Goal: Task Accomplishment & Management: Manage account settings

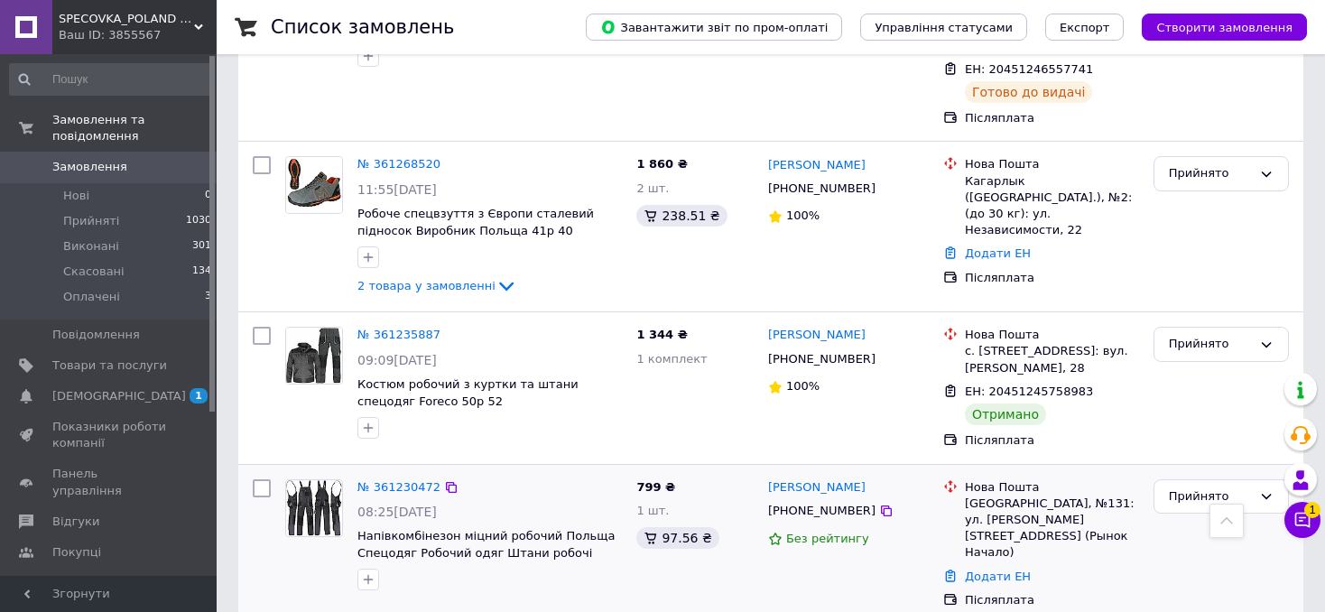
scroll to position [2798, 0]
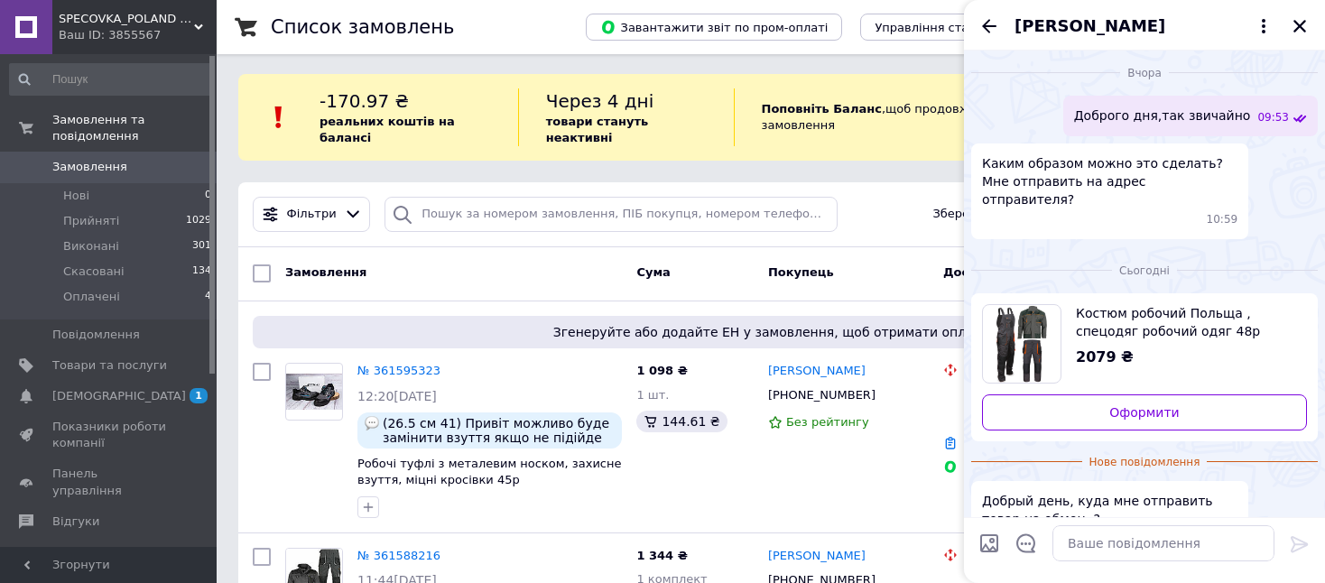
scroll to position [487, 0]
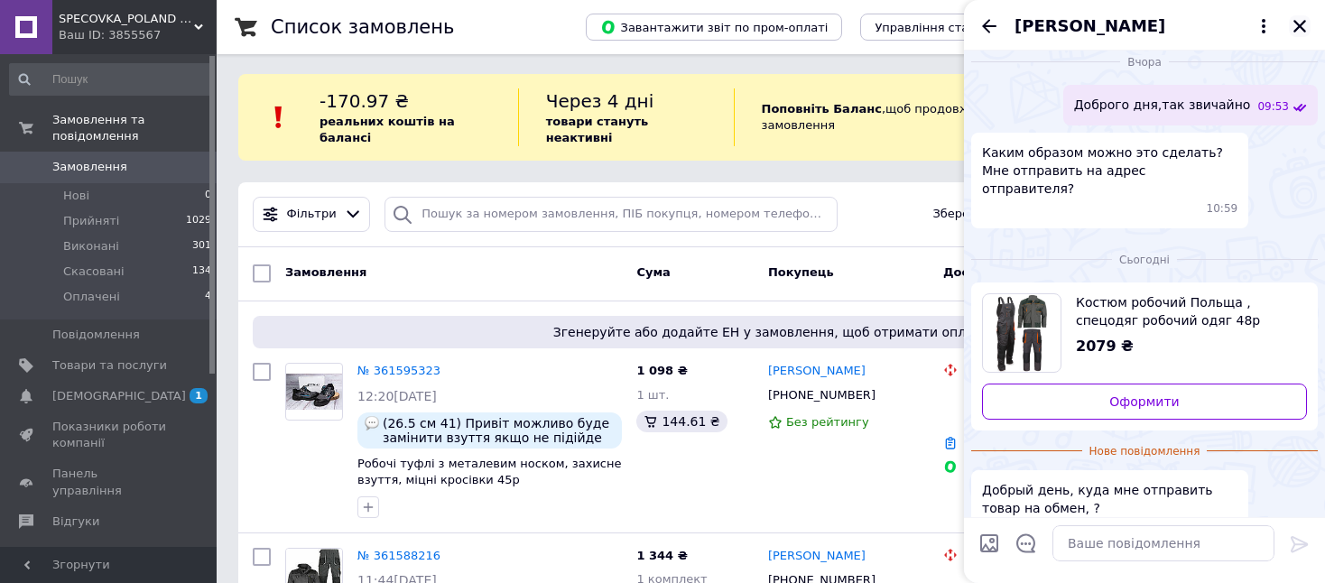
click at [1301, 27] on icon "Закрити" at bounding box center [1300, 26] width 13 height 13
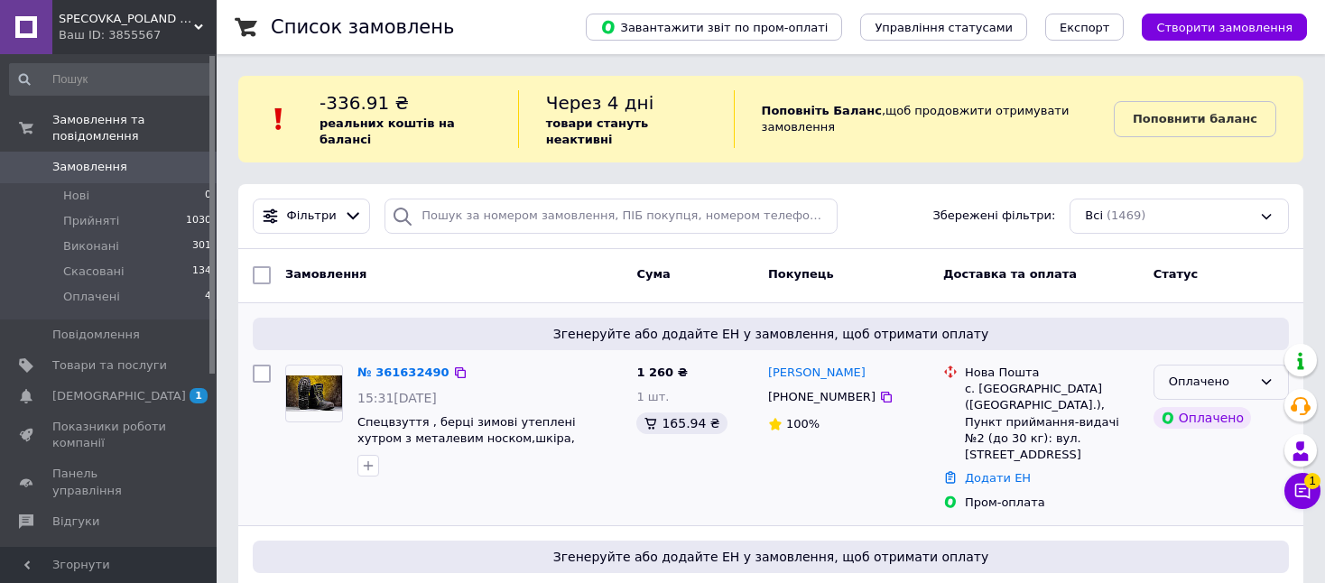
click at [1186, 374] on div "Оплачено" at bounding box center [1210, 382] width 83 height 19
click at [1182, 403] on li "Прийнято" at bounding box center [1222, 419] width 134 height 33
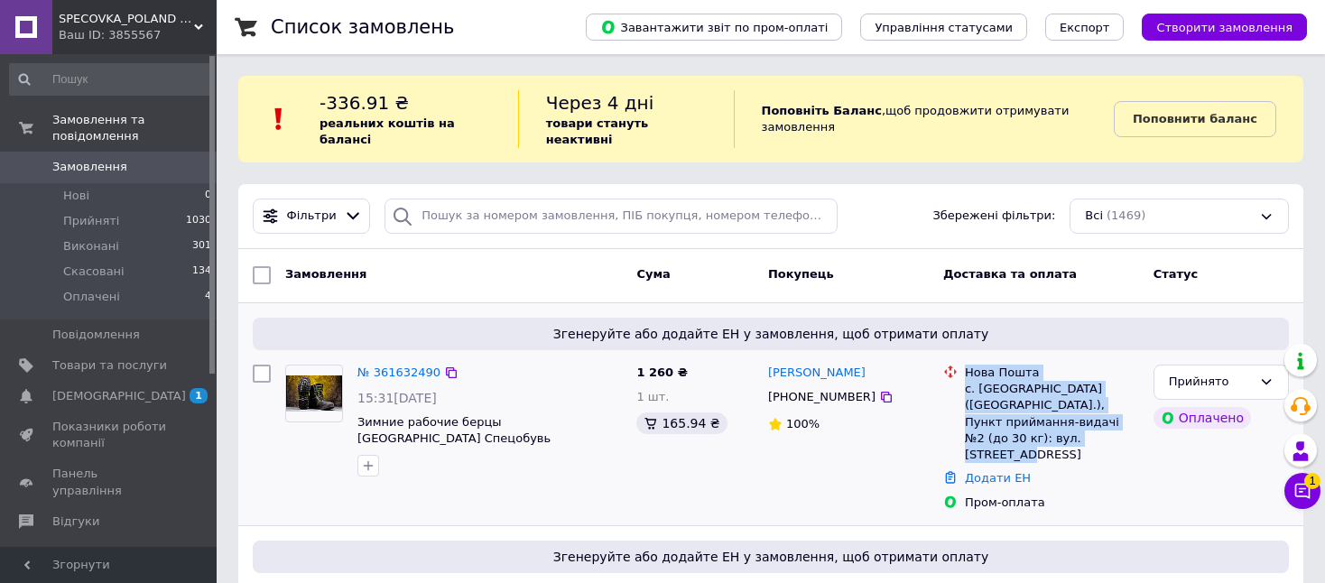
drag, startPoint x: 963, startPoint y: 355, endPoint x: 1098, endPoint y: 416, distance: 147.8
click at [1098, 416] on div "Нова Пошта с. Киселівка (Херсонська обл.), Пункт приймання-видачі №2 (до 30 кг)…" at bounding box center [1051, 414] width 181 height 98
copy div "Нова Пошта с. Киселівка (Херсонська обл.), Пункт приймання-видачі №2 (до 30 кг)…"
click at [1095, 334] on div "Згенеруйте або додайте ЕН у замовлення, щоб отримати оплату № 361632490 15:31, …" at bounding box center [770, 414] width 1065 height 222
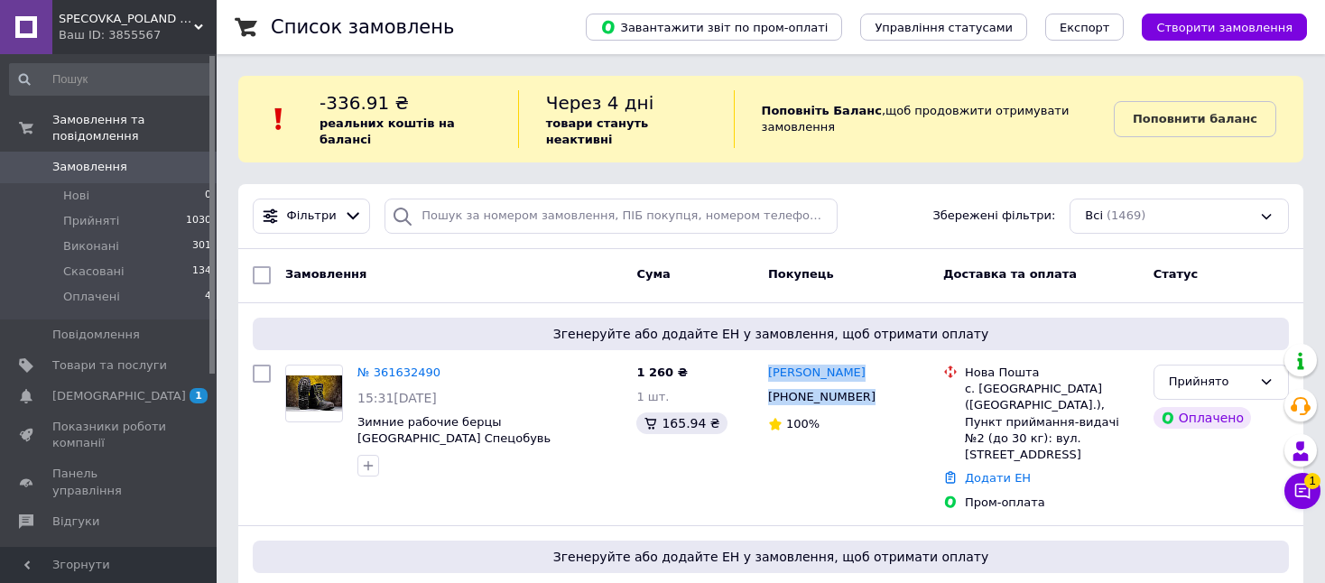
drag, startPoint x: 767, startPoint y: 347, endPoint x: 860, endPoint y: 388, distance: 101.8
click at [860, 388] on div "Алексей Соколов +380662868308 100%" at bounding box center [848, 437] width 175 height 161
copy div "Алексей Соколов +380662868308"
click at [1087, 495] on div "Пром-оплата" at bounding box center [1052, 503] width 174 height 16
click at [1009, 495] on div "Пром-оплата" at bounding box center [1052, 503] width 174 height 16
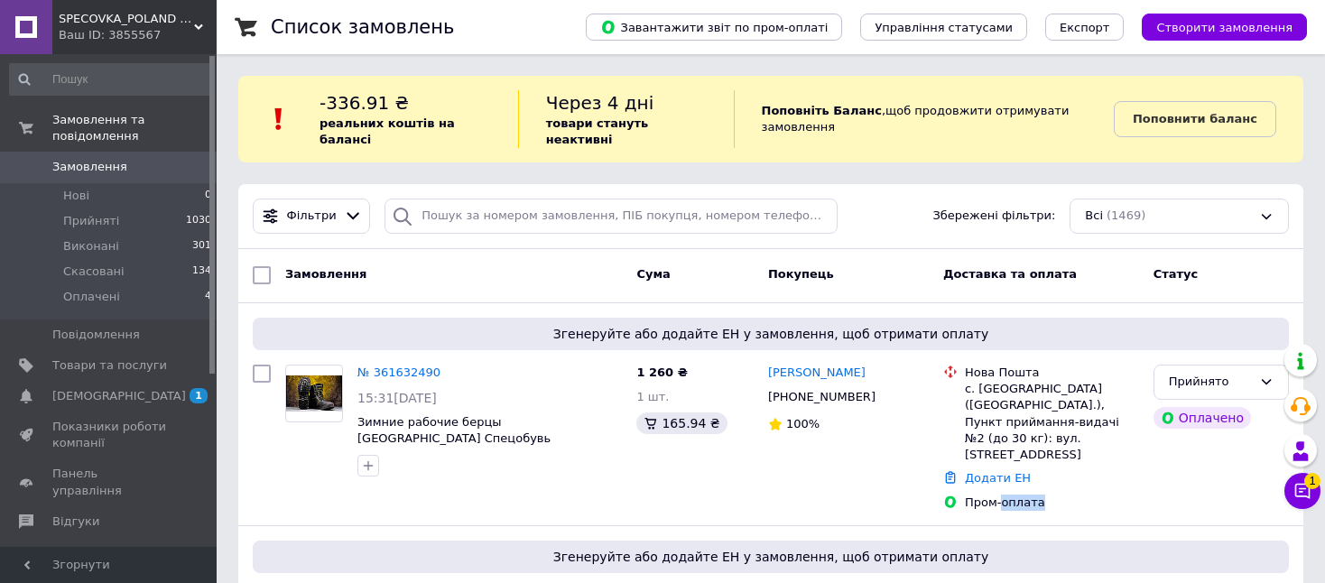
click at [1009, 495] on div "Пром-оплата" at bounding box center [1052, 503] width 174 height 16
click at [1082, 467] on div "Додати ЕН" at bounding box center [1051, 479] width 181 height 24
click at [1016, 495] on div "Пром-оплата" at bounding box center [1052, 503] width 174 height 16
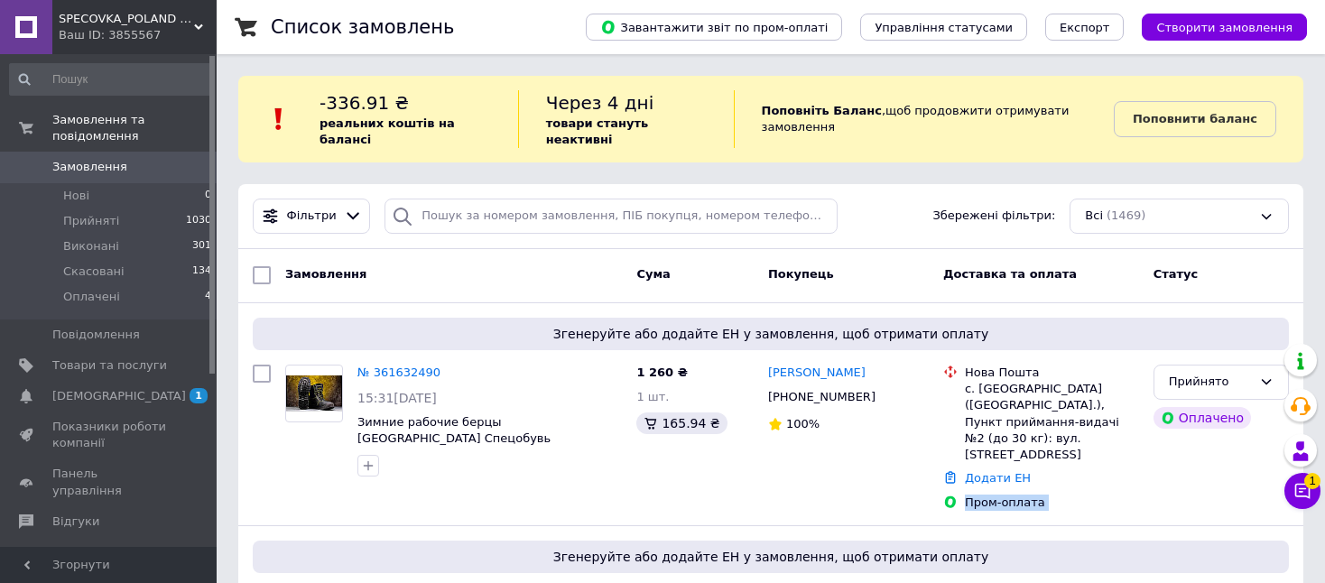
click at [1016, 495] on div "Пром-оплата" at bounding box center [1052, 503] width 174 height 16
copy div "Пром-оплата Прийнято"
click at [1155, 443] on div "Прийнято Оплачено" at bounding box center [1221, 437] width 150 height 161
click at [879, 363] on div "Алексей Соколов" at bounding box center [848, 373] width 164 height 21
click at [879, 363] on div "[PERSON_NAME]" at bounding box center [848, 373] width 164 height 21
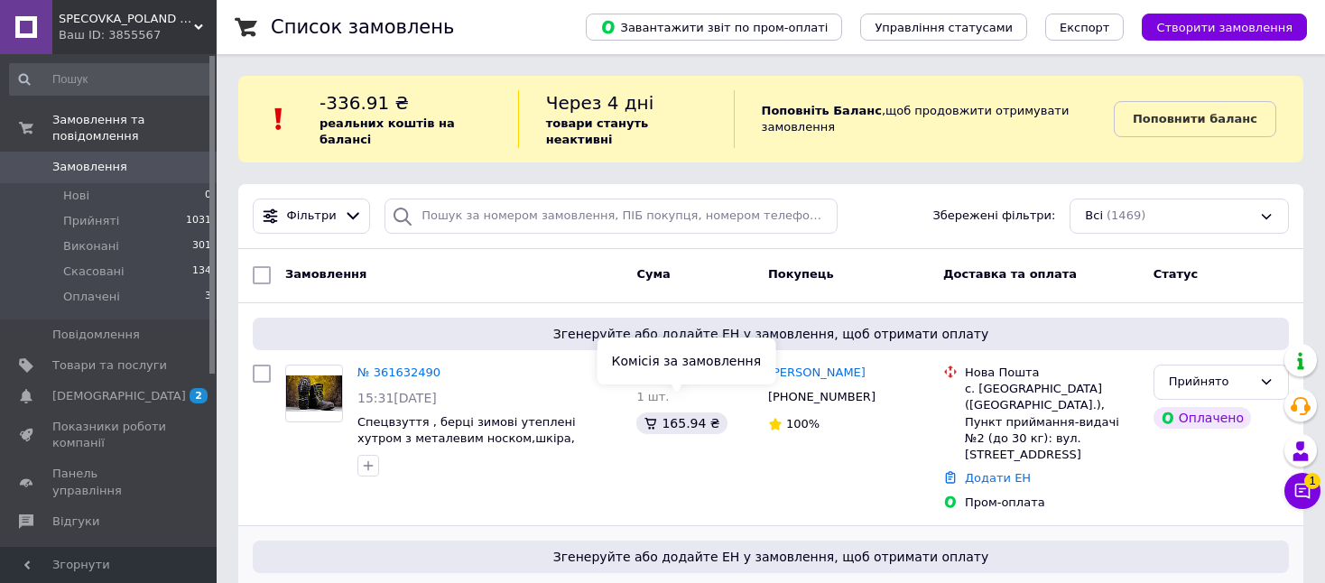
copy link "Соколов"
click at [1160, 335] on div "Згенеруйте або додайте ЕН у замовлення, щоб отримати оплату № 361632490 15:31, …" at bounding box center [770, 414] width 1065 height 222
click at [1006, 471] on link "Додати ЕН" at bounding box center [998, 478] width 66 height 14
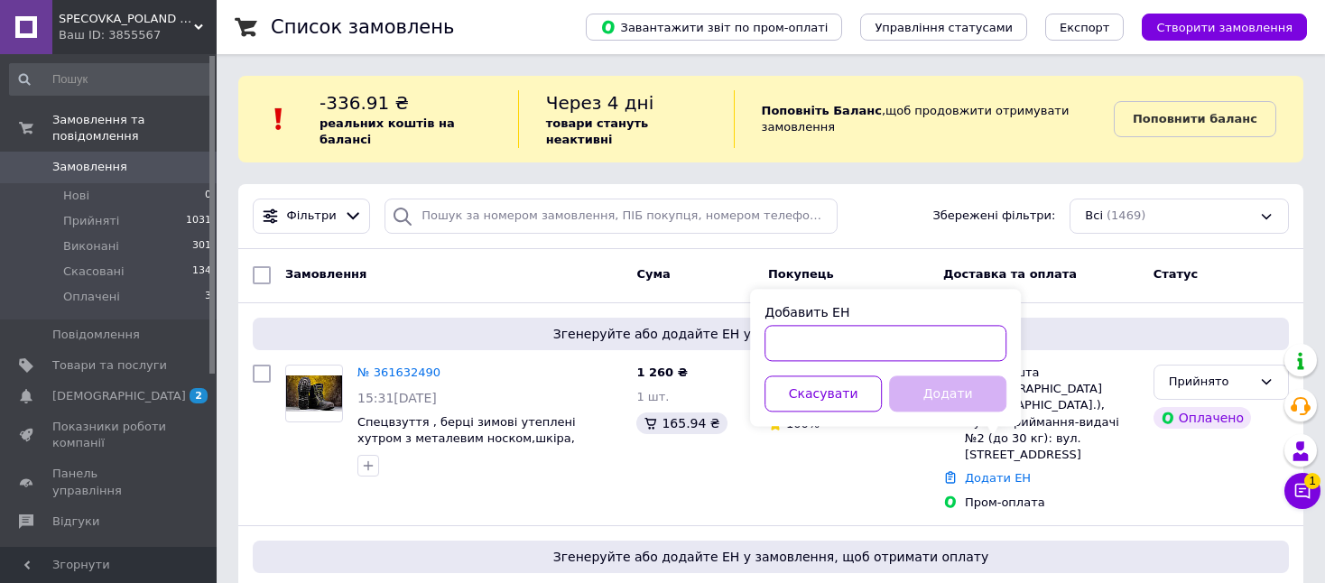
click at [890, 336] on input "Добавить ЕН" at bounding box center [886, 343] width 242 height 36
paste input "20451247334739"
type input "20451247334739"
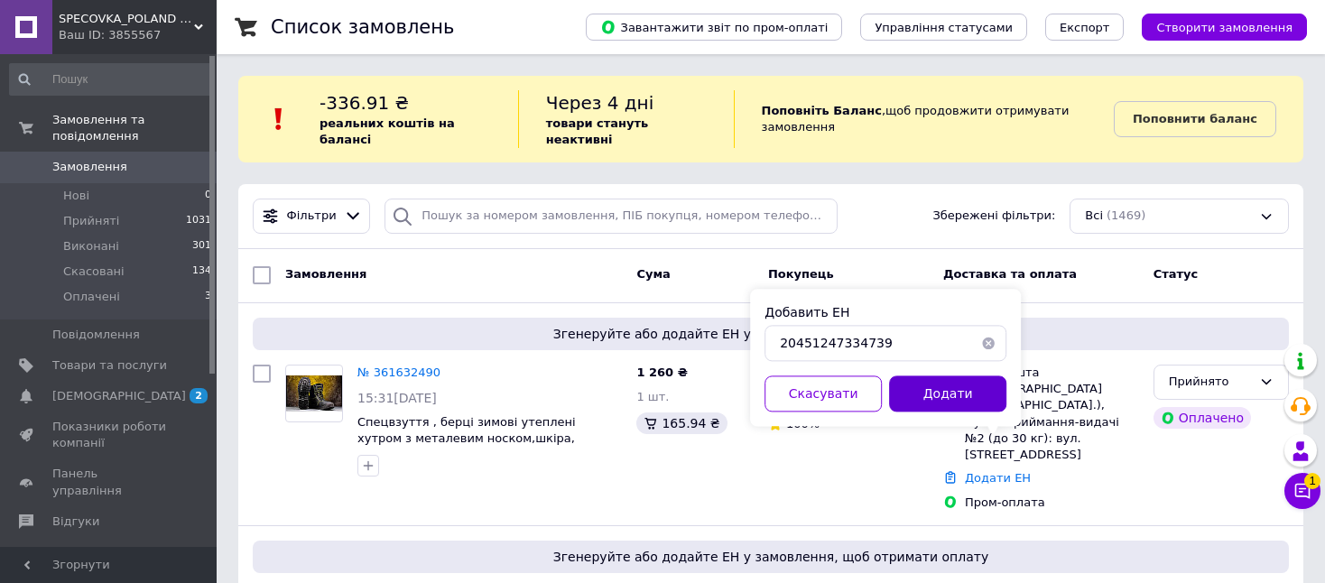
click at [941, 405] on button "Додати" at bounding box center [947, 394] width 117 height 36
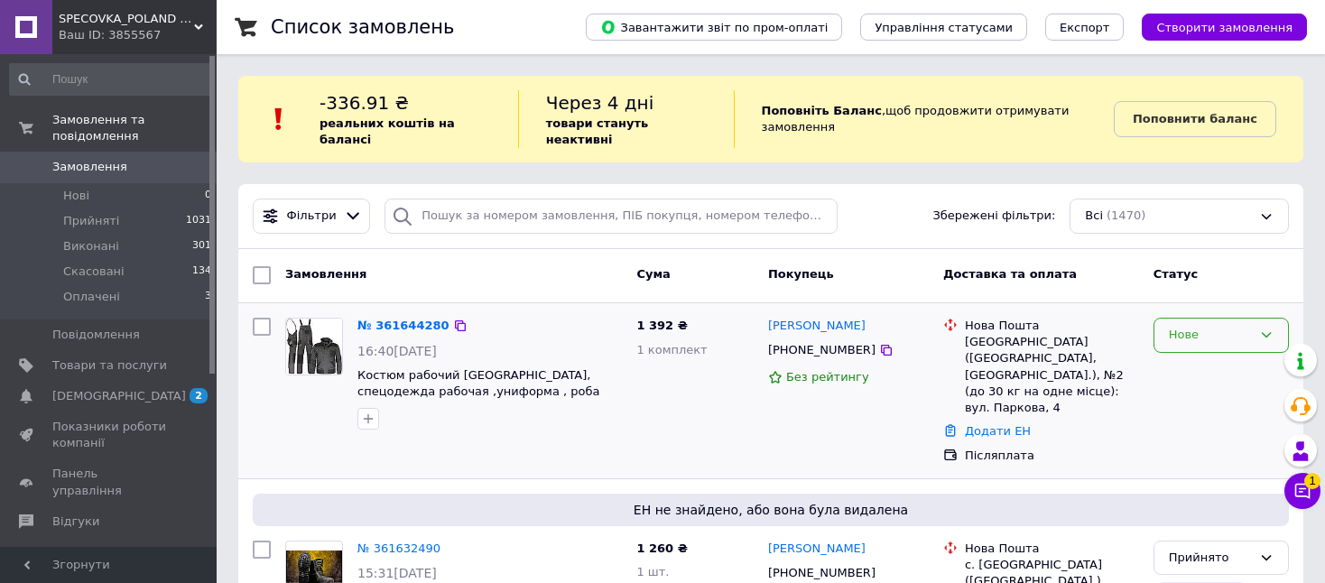
click at [1220, 326] on div "Нове" at bounding box center [1210, 335] width 83 height 19
click at [1212, 357] on li "Прийнято" at bounding box center [1222, 373] width 134 height 33
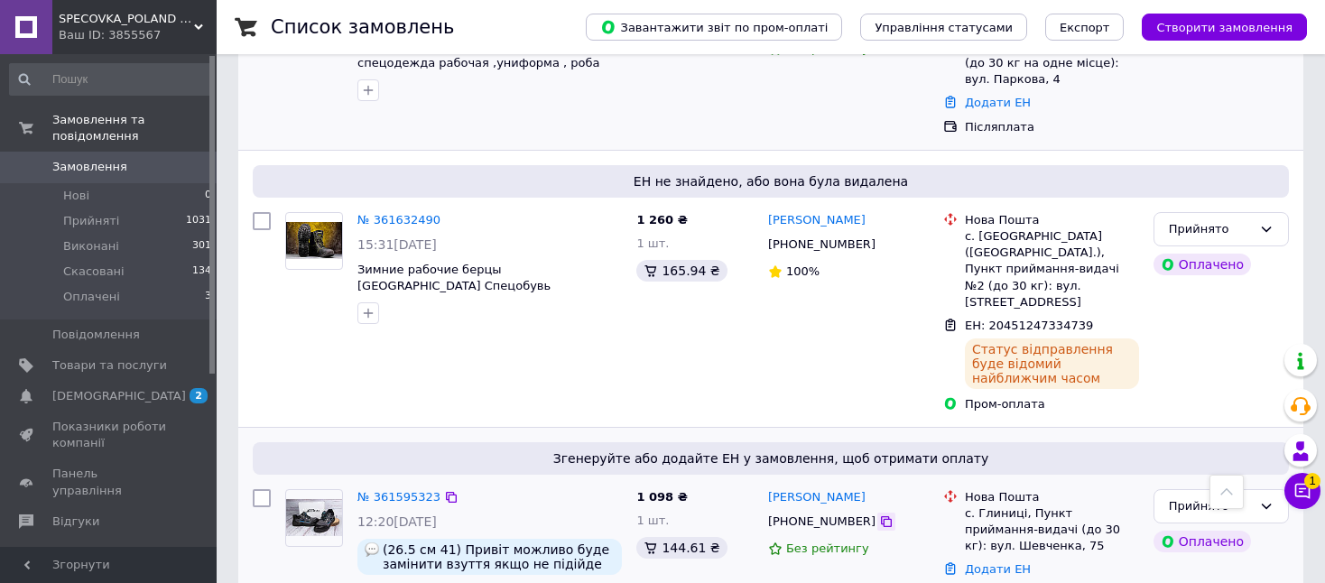
scroll to position [361, 0]
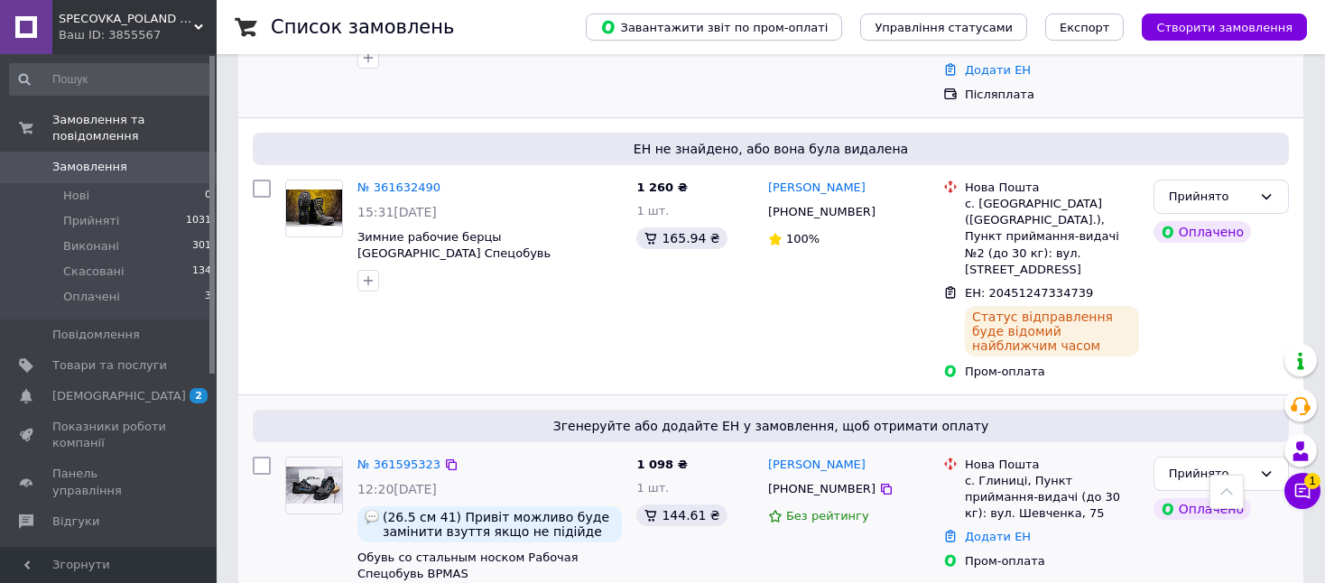
click at [864, 455] on div "[PERSON_NAME]" at bounding box center [848, 465] width 164 height 21
copy link "Саїк"
click at [1205, 395] on div "Згенеруйте або додайте ЕН у замовлення, щоб отримати оплату № 361595323 12:20, …" at bounding box center [770, 510] width 1065 height 231
click at [1000, 530] on link "Додати ЕН" at bounding box center [998, 537] width 66 height 14
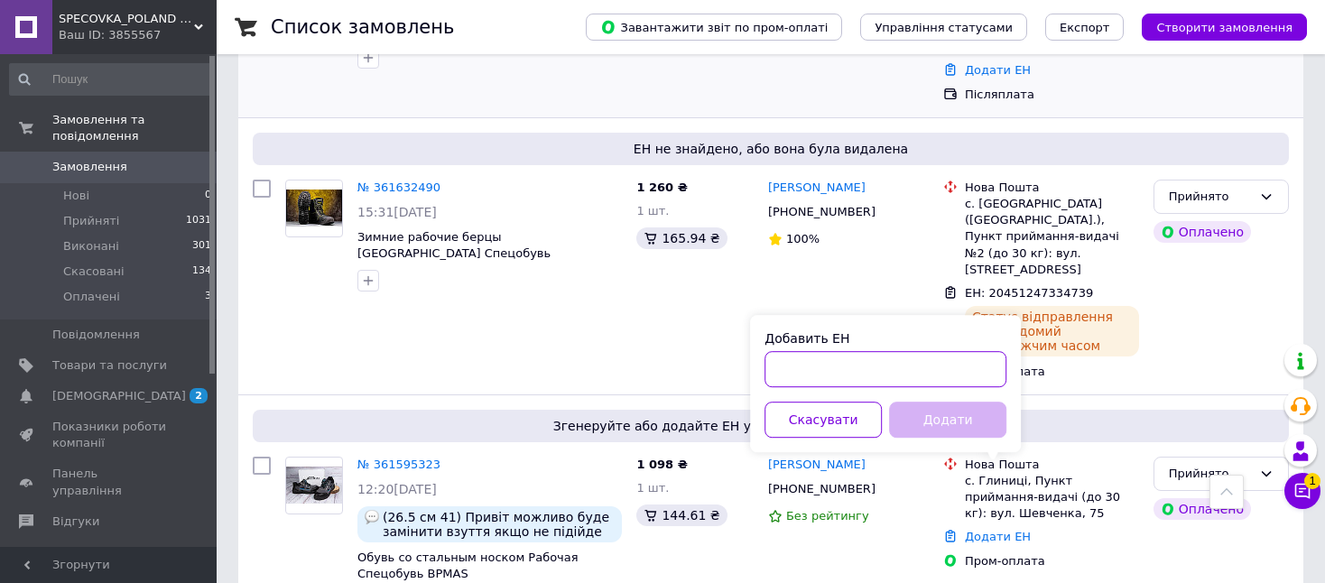
click at [844, 361] on input "Добавить ЕН" at bounding box center [886, 369] width 242 height 36
paste input "20451247188786"
type input "20451247188786"
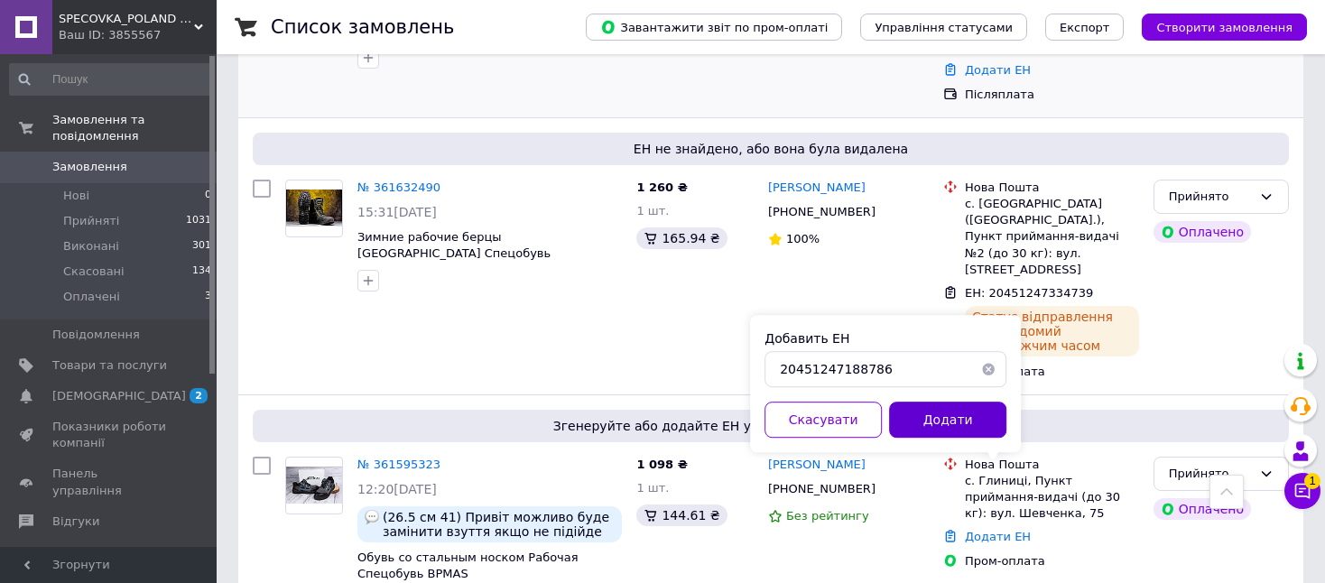
click at [927, 417] on button "Додати" at bounding box center [947, 420] width 117 height 36
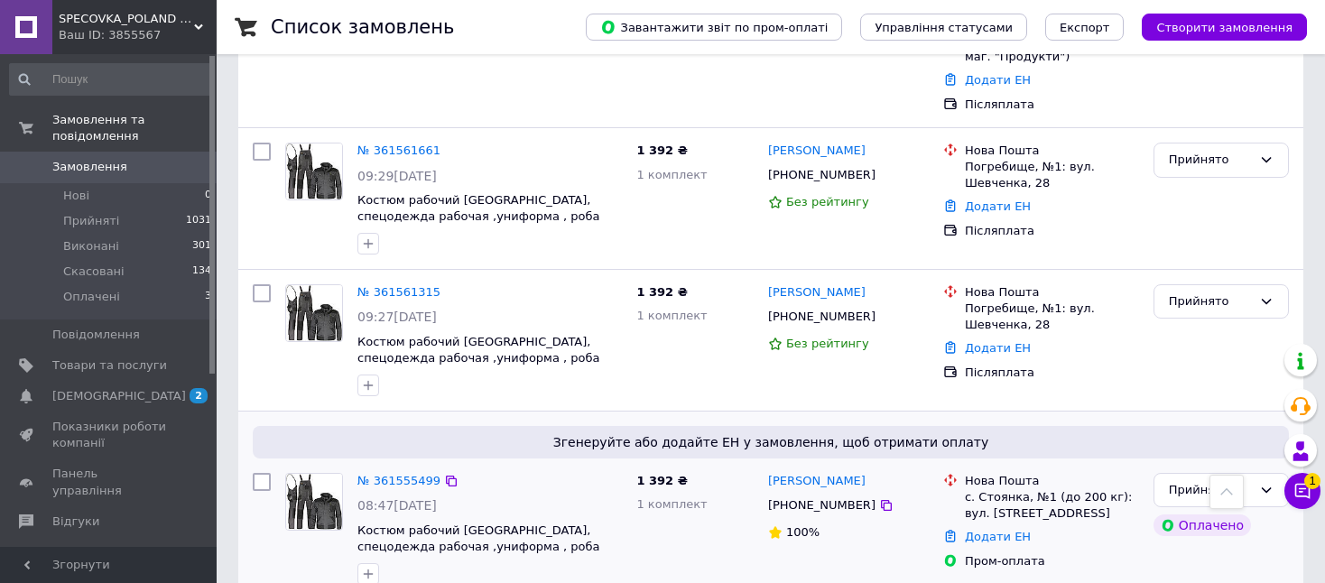
scroll to position [1444, 0]
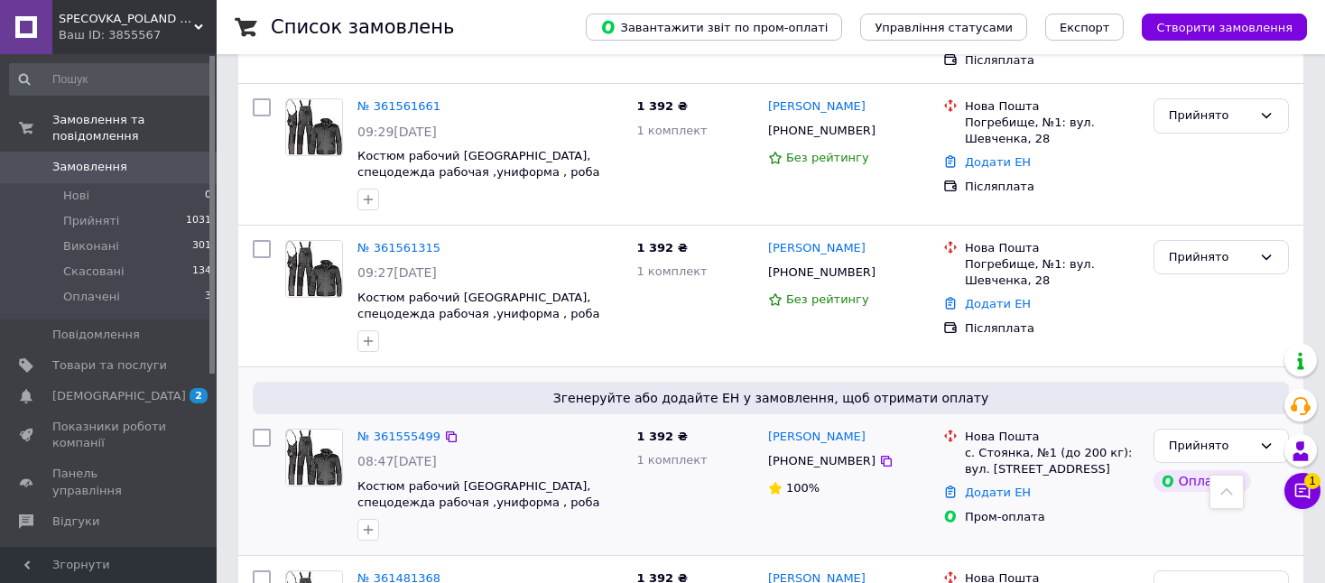
click at [862, 427] on div "[PERSON_NAME]" at bounding box center [848, 437] width 164 height 21
copy link "Бойко"
click at [1071, 481] on div "Додати ЕН" at bounding box center [1051, 493] width 181 height 24
click at [977, 486] on link "Додати ЕН" at bounding box center [998, 493] width 66 height 14
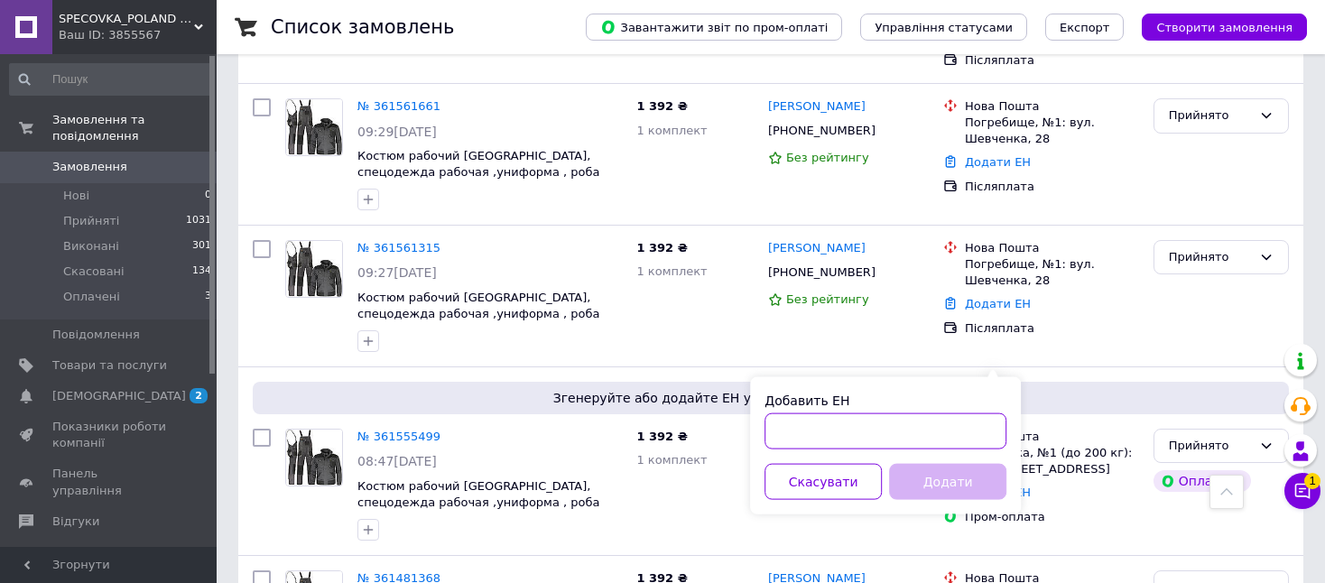
click at [839, 431] on input "Добавить ЕН" at bounding box center [886, 431] width 242 height 36
paste input "20451246997882"
type input "20451246997882"
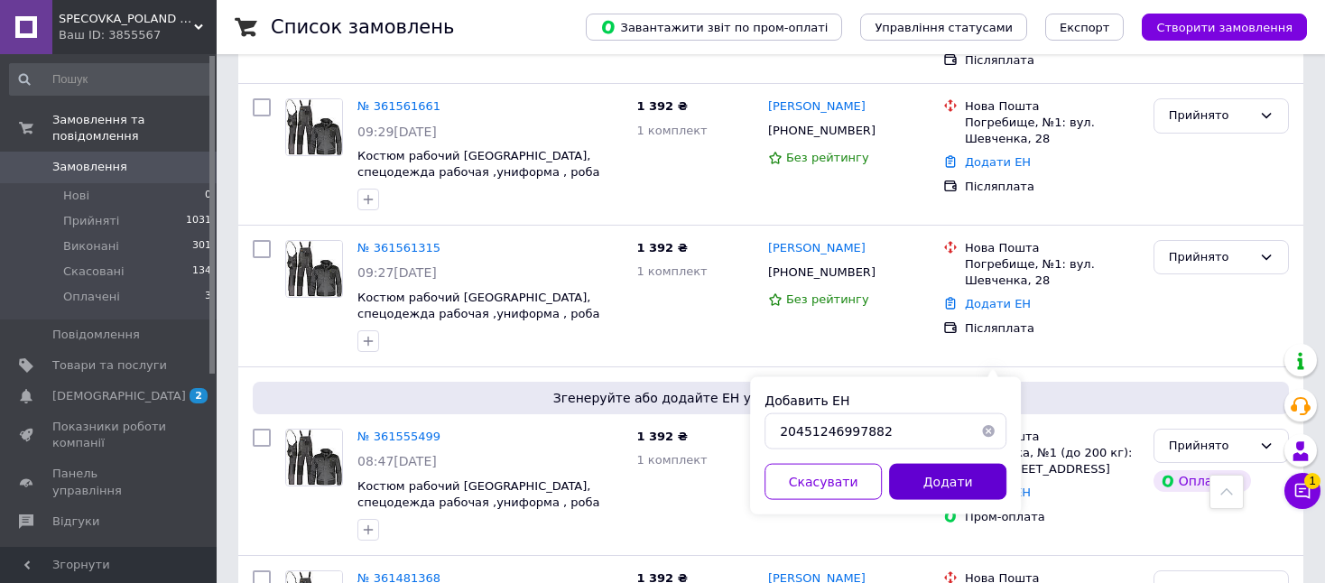
click at [953, 480] on button "Додати" at bounding box center [947, 482] width 117 height 36
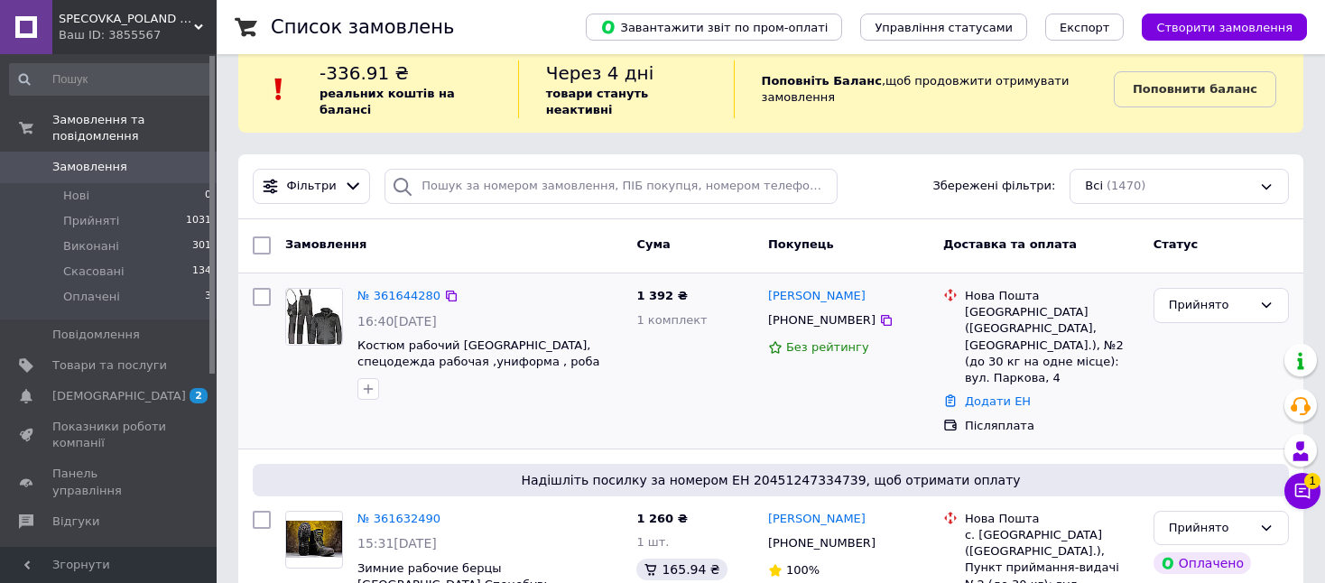
scroll to position [0, 0]
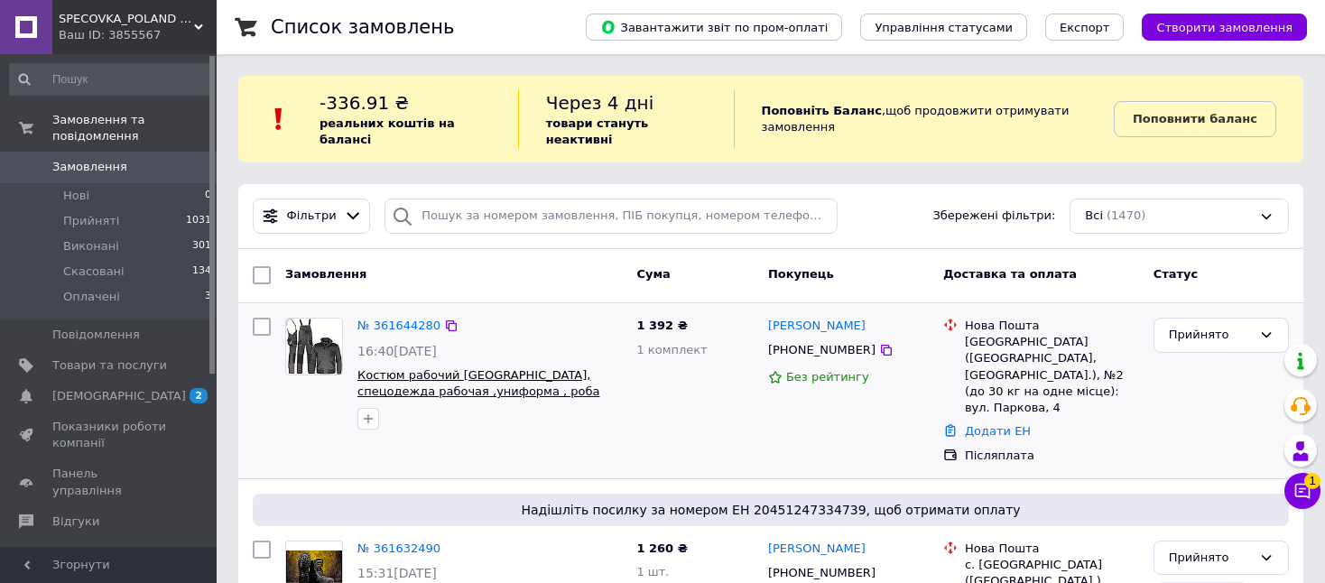
click at [487, 368] on span "Костюм рабочий Польша, спецодежда рабочая ,униформа , роба 50р 48" at bounding box center [478, 391] width 242 height 47
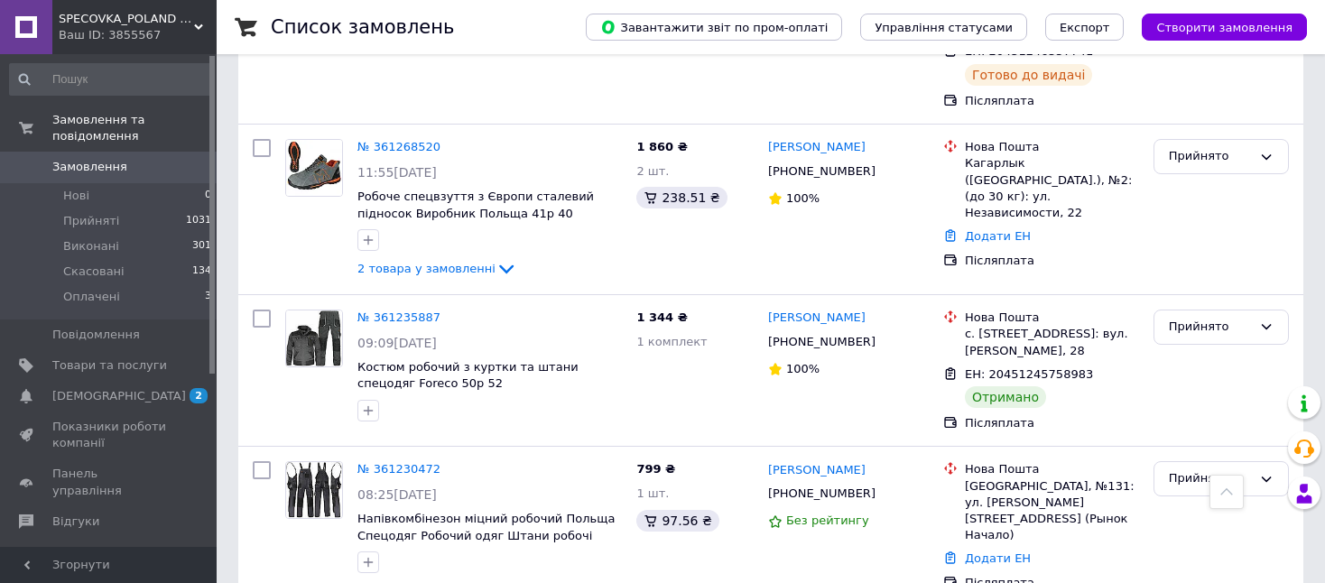
scroll to position [2798, 0]
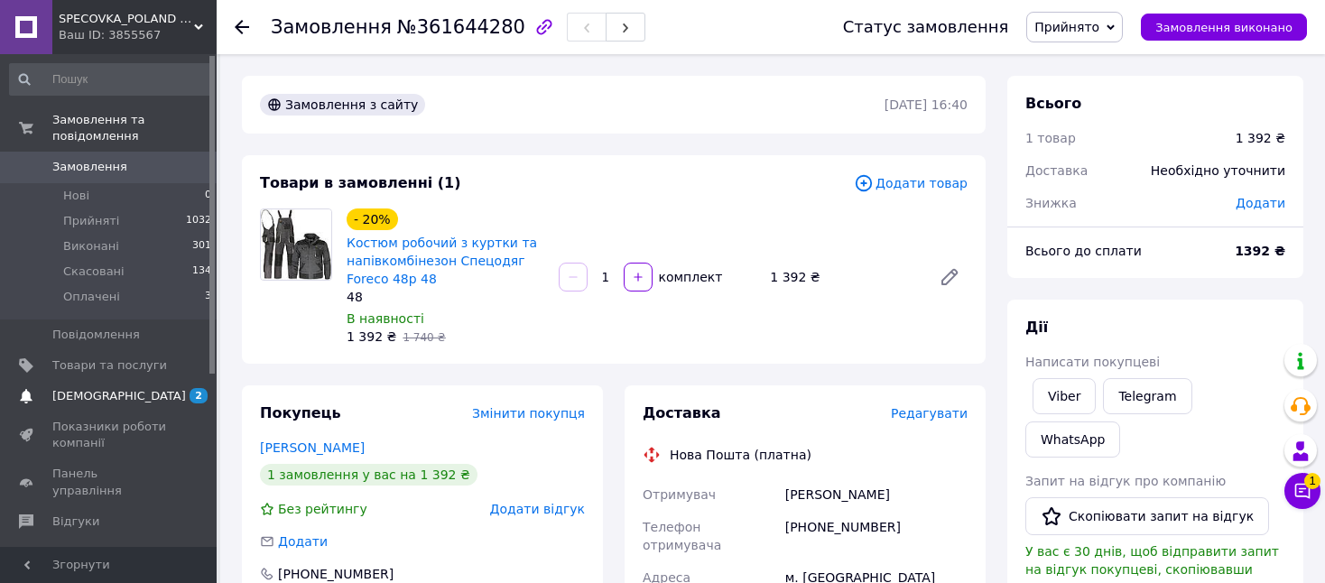
click at [125, 388] on span "[DEMOGRAPHIC_DATA]" at bounding box center [109, 396] width 115 height 16
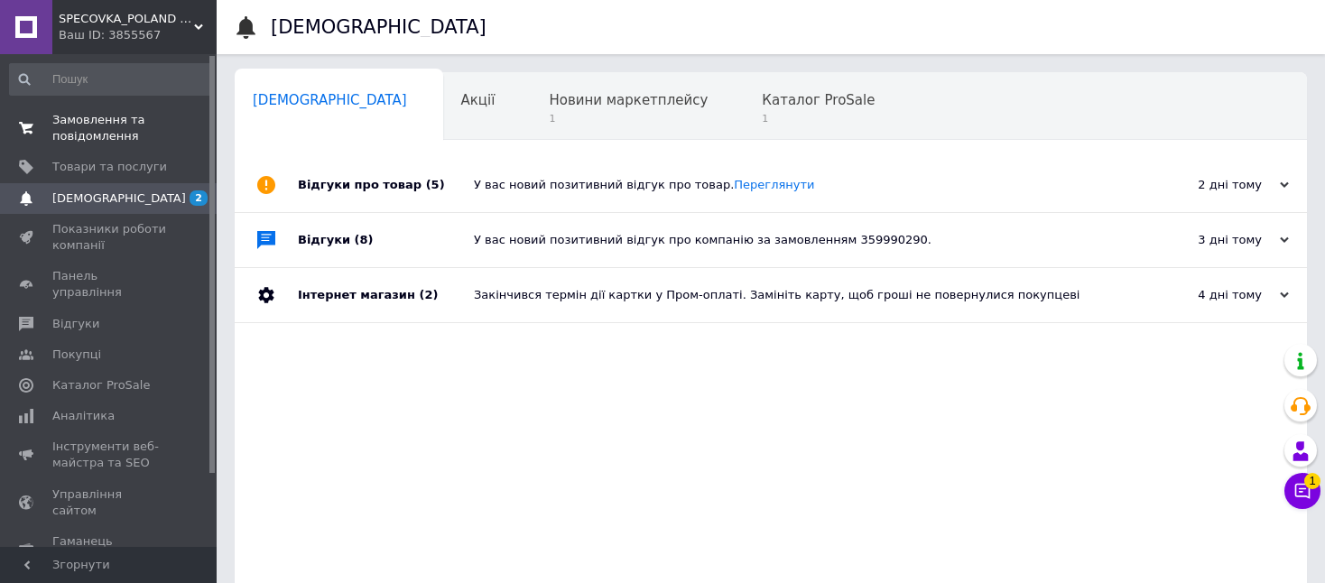
click at [87, 131] on span "Замовлення та повідомлення" at bounding box center [109, 128] width 115 height 32
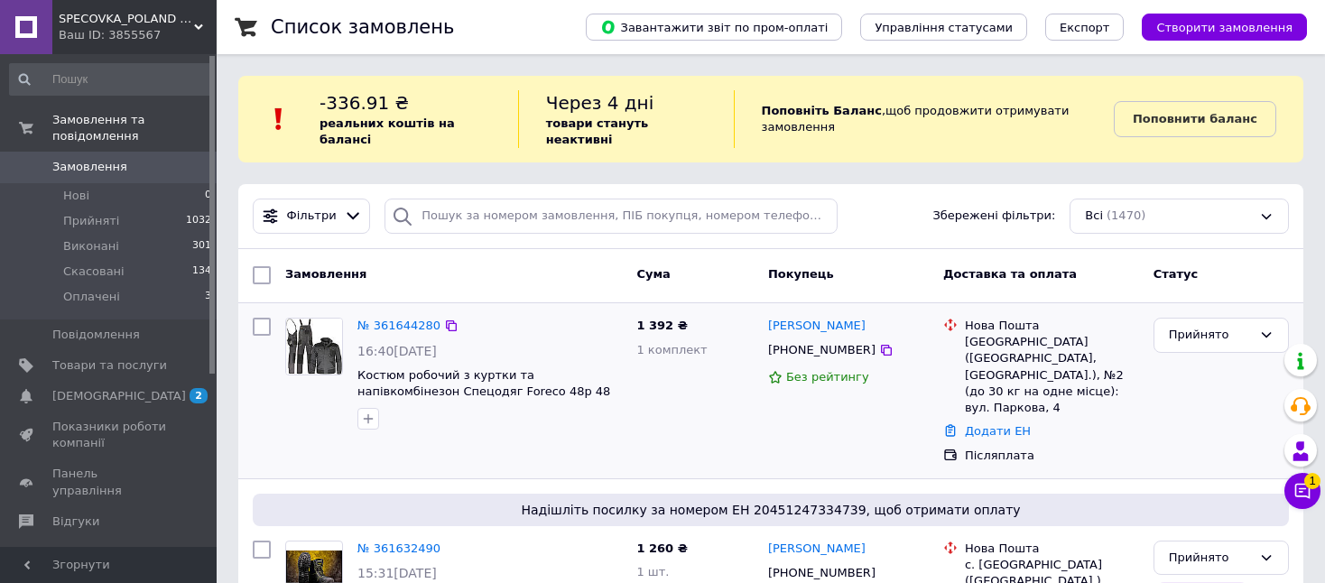
click at [980, 334] on div "[GEOGRAPHIC_DATA] ([GEOGRAPHIC_DATA], [GEOGRAPHIC_DATA].), №2 (до 30 кг на одне…" at bounding box center [1052, 375] width 174 height 82
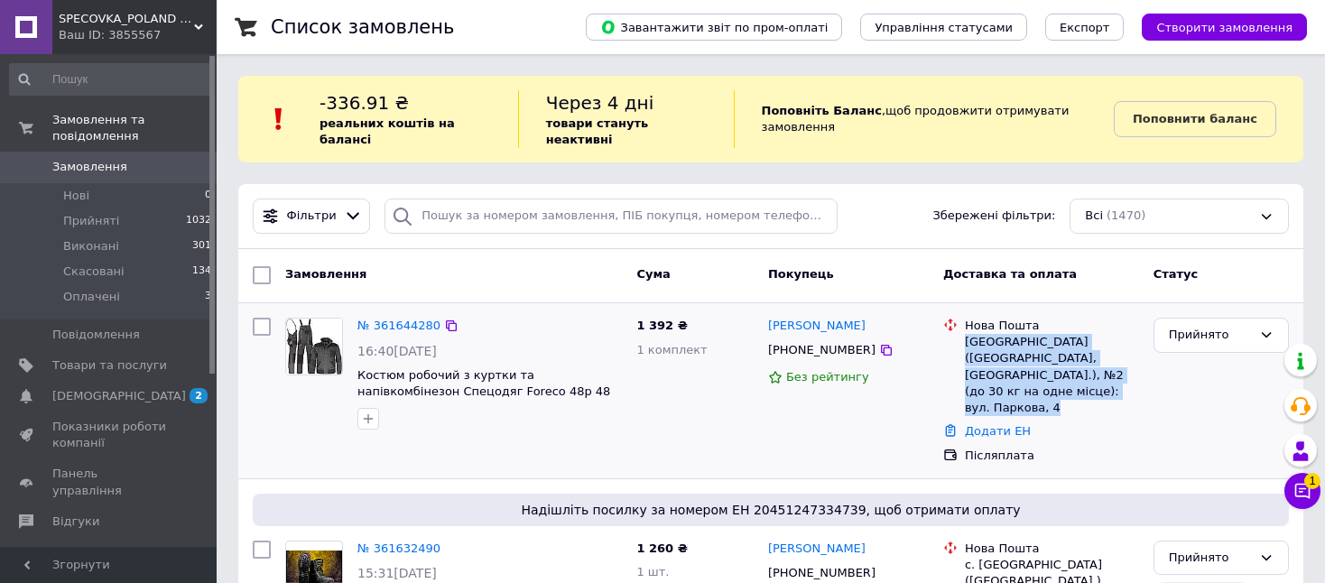
click at [980, 334] on div "[GEOGRAPHIC_DATA] ([GEOGRAPHIC_DATA], [GEOGRAPHIC_DATA].), №2 (до 30 кг на одне…" at bounding box center [1052, 375] width 174 height 82
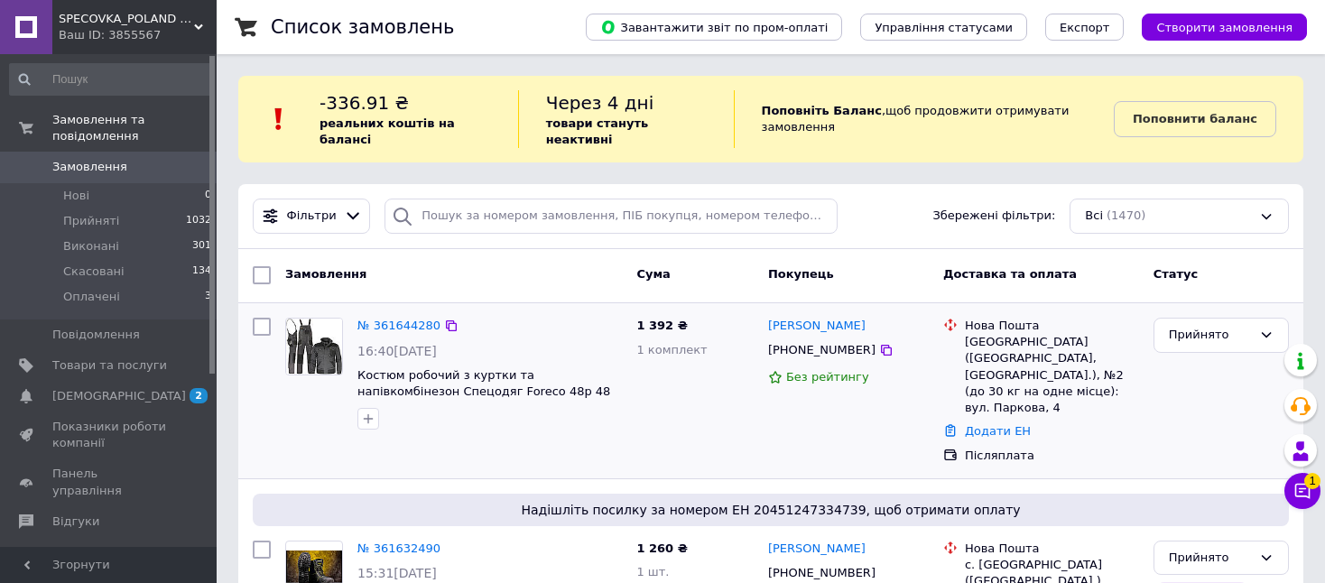
click at [969, 318] on div "Нова Пошта" at bounding box center [1052, 326] width 174 height 16
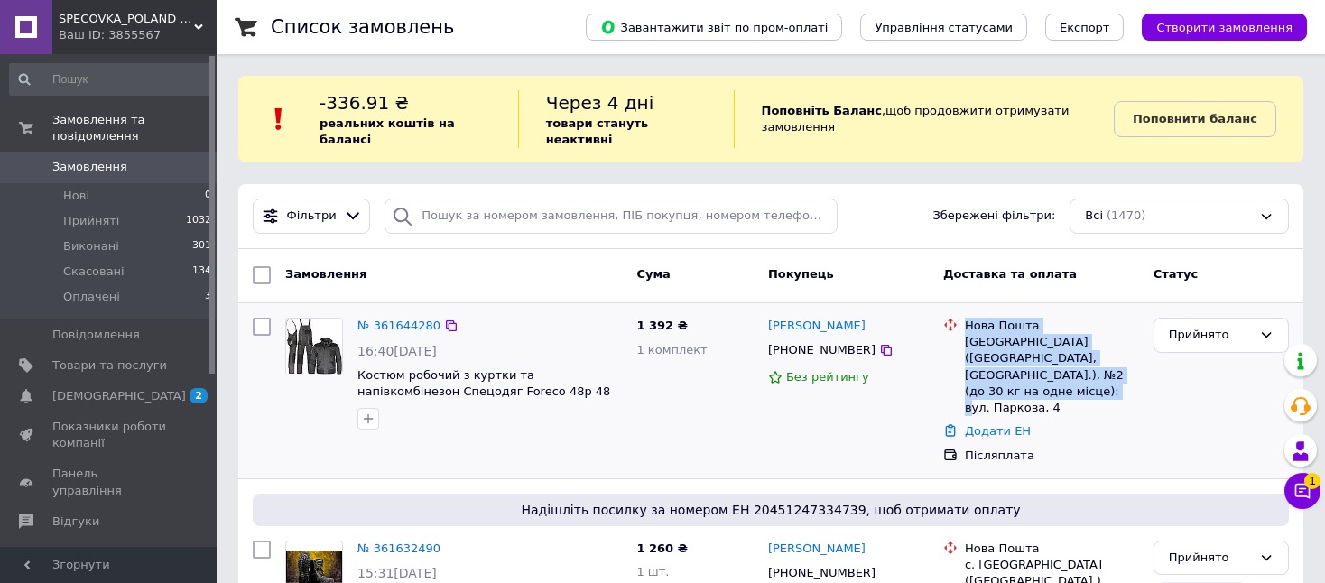
drag, startPoint x: 965, startPoint y: 307, endPoint x: 1142, endPoint y: 356, distance: 183.5
click at [1142, 356] on div "[GEOGRAPHIC_DATA] ([GEOGRAPHIC_DATA], [GEOGRAPHIC_DATA].), №2 (до 30 кг на одне…" at bounding box center [1051, 367] width 181 height 98
copy div "[GEOGRAPHIC_DATA] ([GEOGRAPHIC_DATA], [GEOGRAPHIC_DATA].), №2 (до 30 кг на одне…"
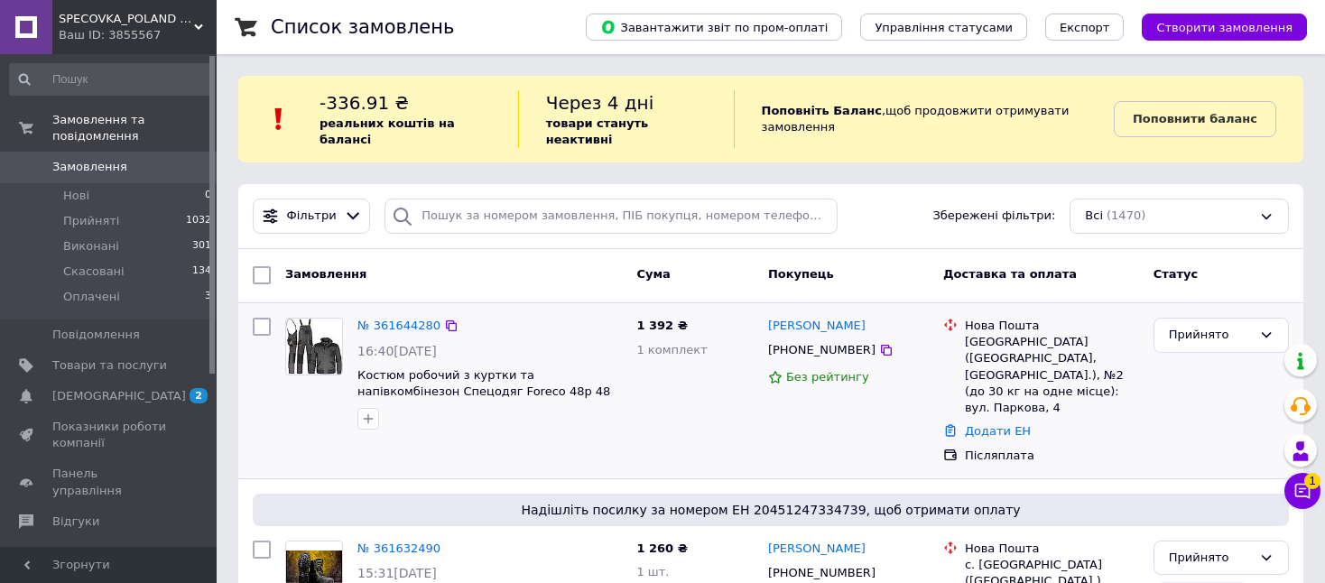
drag, startPoint x: 1184, startPoint y: 420, endPoint x: 1096, endPoint y: 392, distance: 92.8
click at [1184, 420] on div "Прийнято" at bounding box center [1221, 391] width 150 height 161
drag, startPoint x: 767, startPoint y: 301, endPoint x: 867, endPoint y: 340, distance: 106.6
click at [867, 340] on div "[PERSON_NAME] [PHONE_NUMBER] Без рейтингу" at bounding box center [848, 391] width 175 height 161
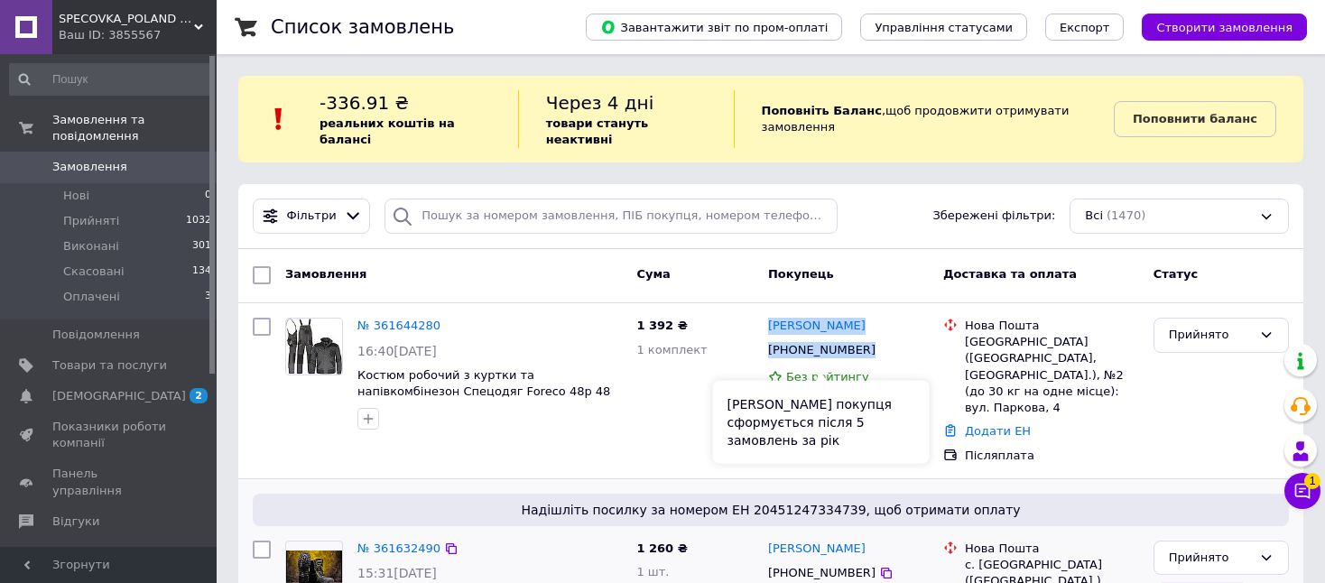
copy div "[PERSON_NAME] [PHONE_NUMBER]"
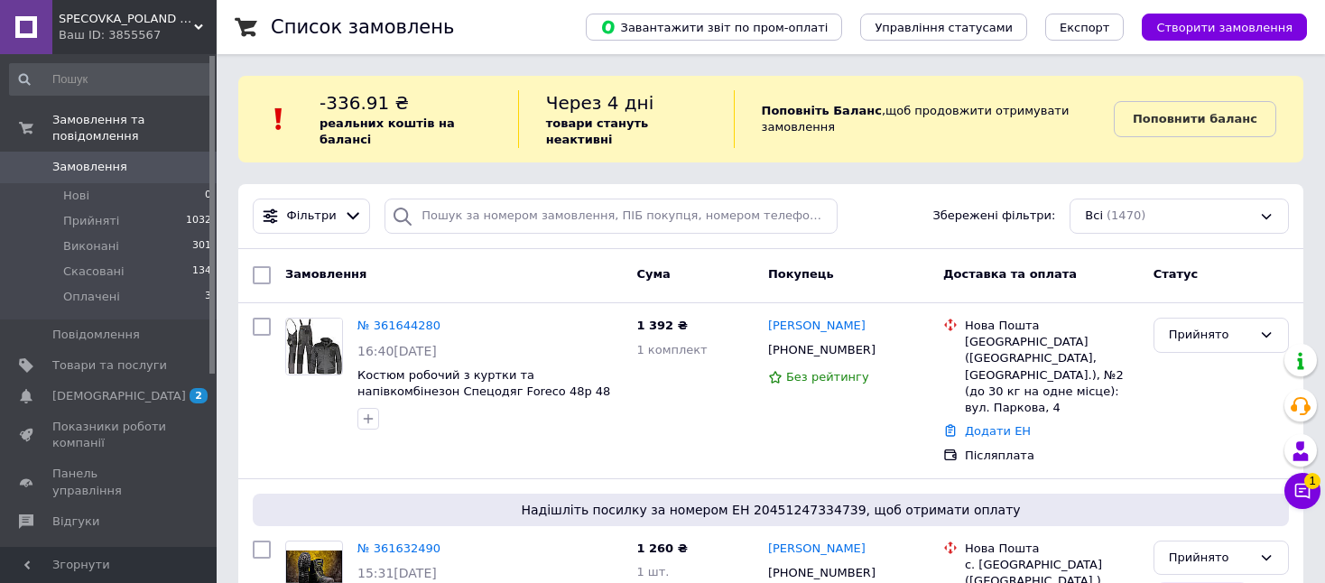
click at [1127, 280] on div "Замовлення Cума Покупець Доставка та оплата Статус" at bounding box center [770, 276] width 1065 height 54
